Goal: Task Accomplishment & Management: Complete application form

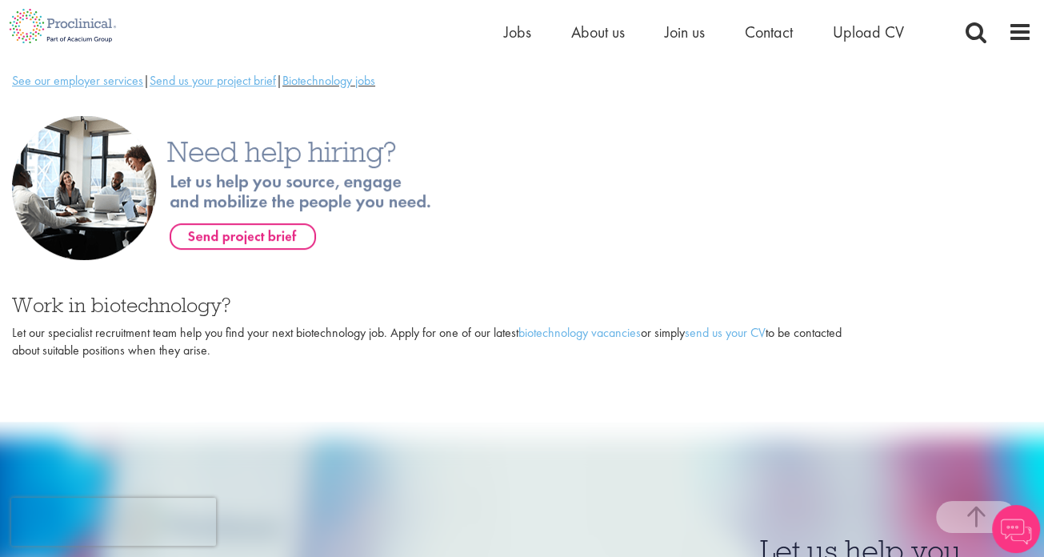
scroll to position [522, 0]
click at [730, 332] on link "send us your CV" at bounding box center [725, 332] width 81 height 17
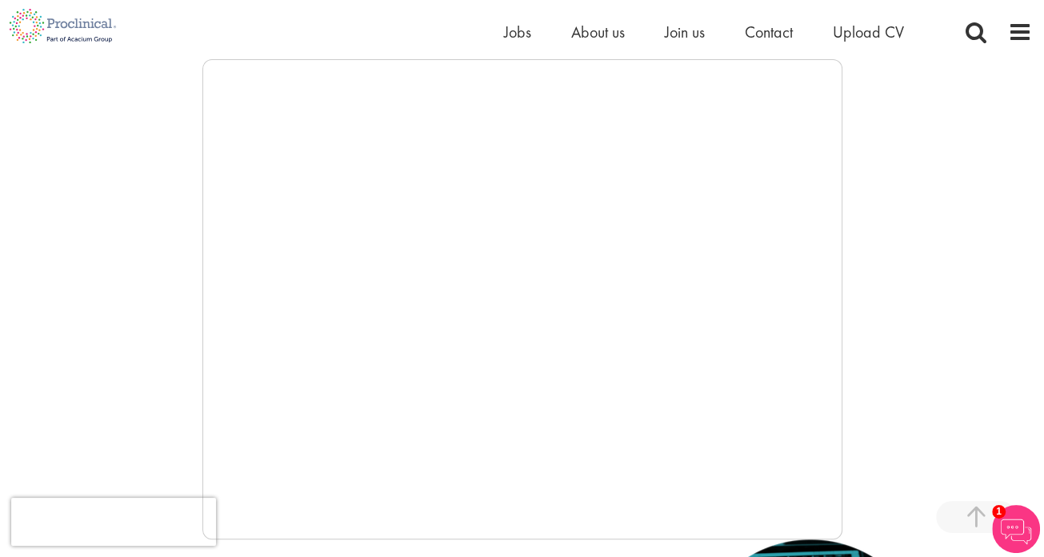
scroll to position [358, 0]
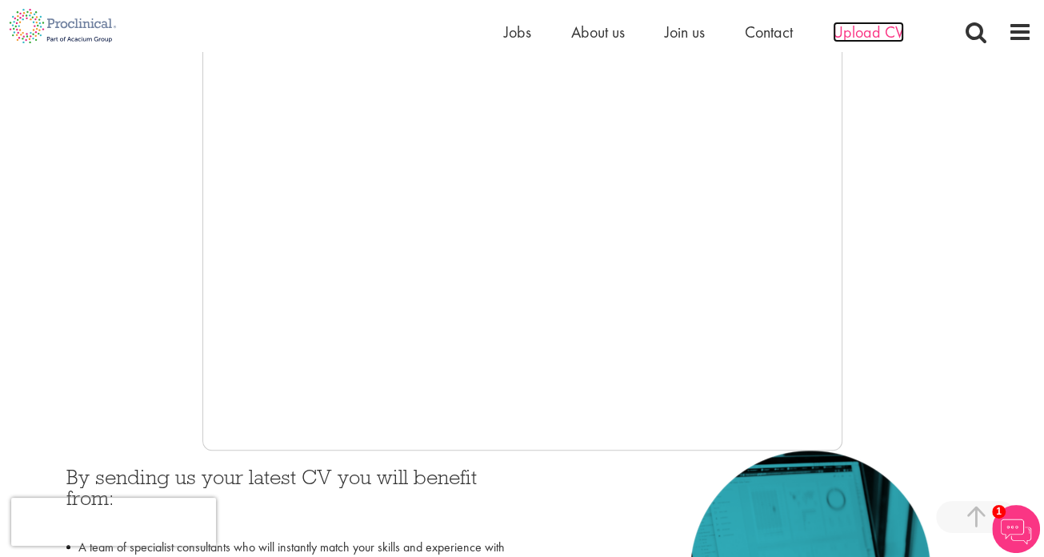
click at [880, 30] on span "Upload CV" at bounding box center [868, 32] width 71 height 21
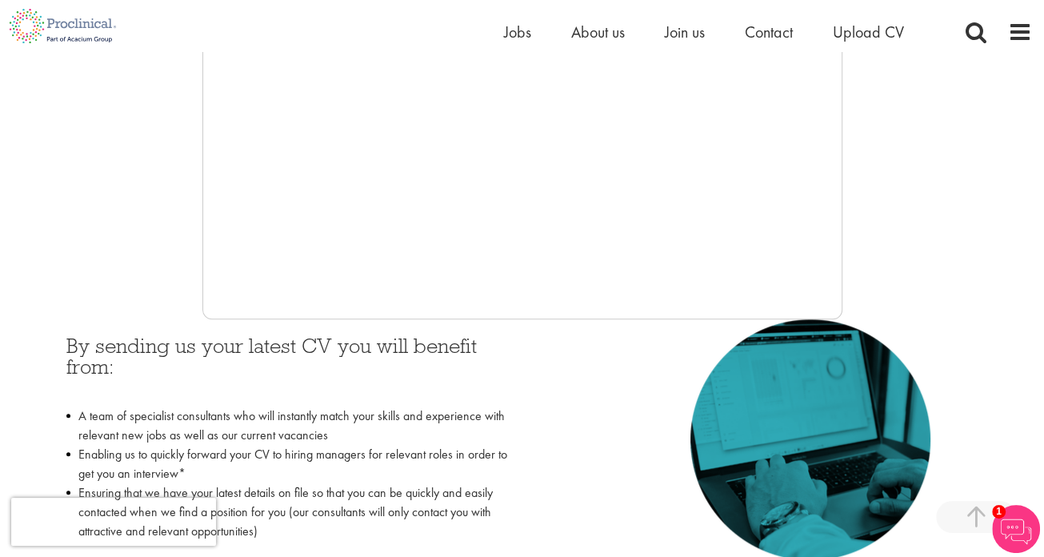
scroll to position [488, 0]
